Goal: Transaction & Acquisition: Purchase product/service

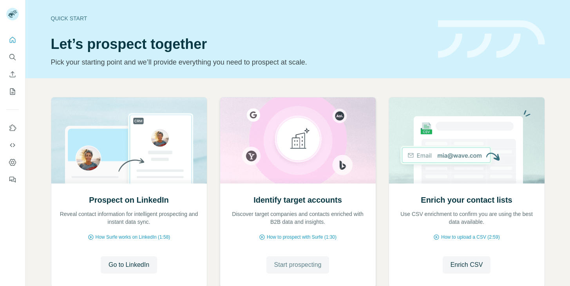
click at [287, 260] on button "Start prospecting" at bounding box center [297, 264] width 63 height 17
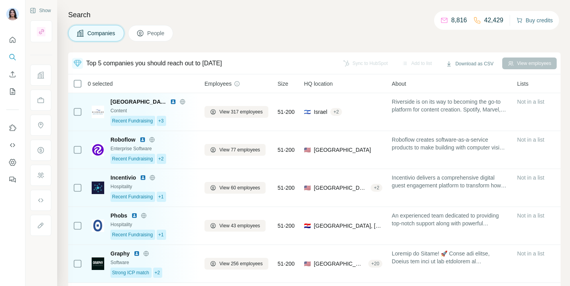
click at [526, 16] on button "Buy credits" at bounding box center [534, 20] width 36 height 11
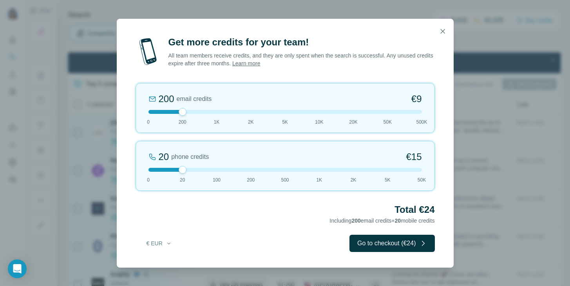
click at [213, 113] on div at bounding box center [284, 112] width 273 height 4
drag, startPoint x: 213, startPoint y: 111, endPoint x: 208, endPoint y: 111, distance: 4.7
click at [208, 111] on div at bounding box center [284, 112] width 273 height 4
click at [196, 112] on div at bounding box center [284, 112] width 273 height 4
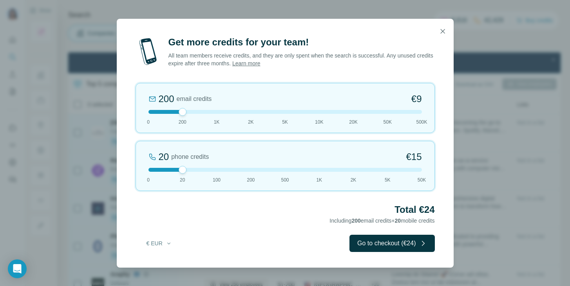
click at [212, 110] on div at bounding box center [284, 112] width 273 height 4
drag, startPoint x: 219, startPoint y: 112, endPoint x: 206, endPoint y: 111, distance: 12.5
click at [206, 112] on div at bounding box center [284, 112] width 273 height 4
click at [206, 111] on div at bounding box center [284, 112] width 273 height 4
click at [180, 111] on div at bounding box center [284, 112] width 273 height 4
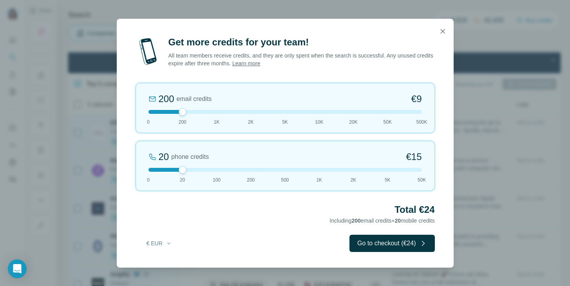
click at [215, 111] on div at bounding box center [284, 112] width 273 height 4
click at [243, 112] on div at bounding box center [284, 112] width 273 height 4
click at [370, 101] on div "5% Discount" at bounding box center [384, 98] width 31 height 9
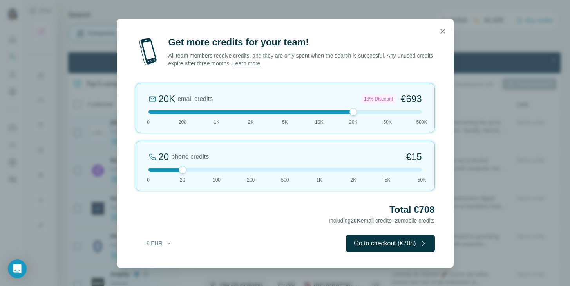
click at [212, 112] on div at bounding box center [284, 112] width 273 height 4
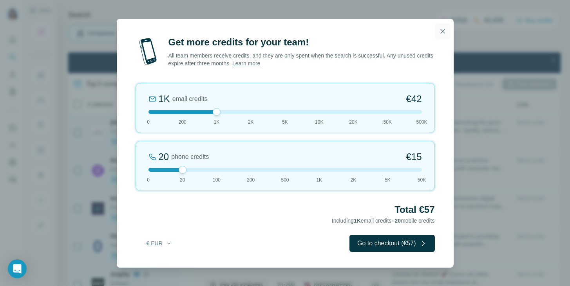
click at [446, 29] on button "button" at bounding box center [443, 31] width 16 height 16
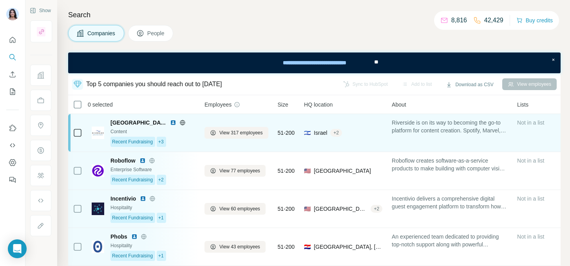
click at [128, 131] on div "Content" at bounding box center [152, 131] width 85 height 7
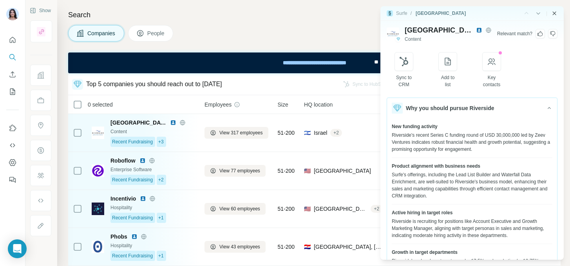
click at [554, 14] on icon "Close side panel" at bounding box center [554, 13] width 6 height 6
